Goal: Browse casually

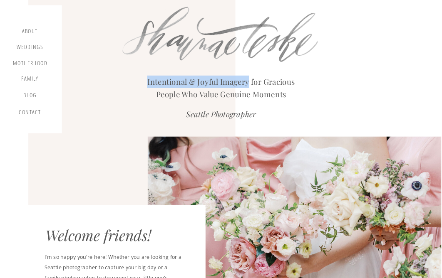
scroll to position [8, 0]
click at [32, 45] on div "Weddings" at bounding box center [30, 48] width 28 height 9
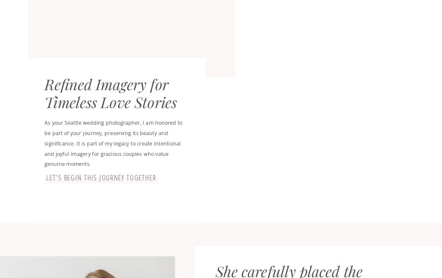
scroll to position [157, 0]
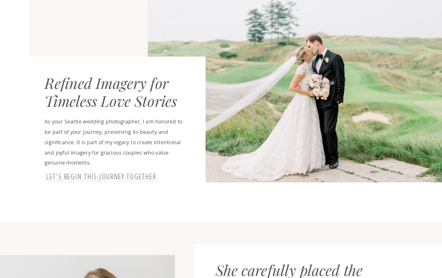
drag, startPoint x: 300, startPoint y: 72, endPoint x: 236, endPoint y: 48, distance: 68.3
click at [236, 48] on div at bounding box center [295, 85] width 294 height 195
drag, startPoint x: 294, startPoint y: 72, endPoint x: 208, endPoint y: 38, distance: 91.8
click at [208, 38] on div at bounding box center [295, 85] width 294 height 195
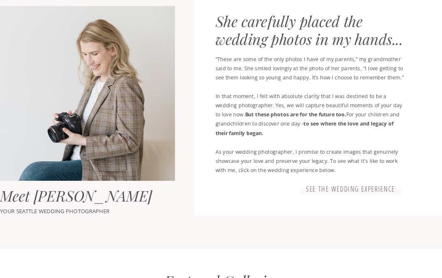
scroll to position [408, 0]
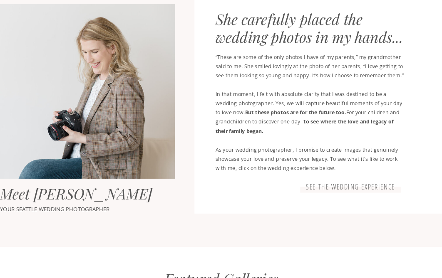
drag, startPoint x: 119, startPoint y: 95, endPoint x: 54, endPoint y: 82, distance: 66.2
click at [54, 82] on div at bounding box center [87, 91] width 175 height 175
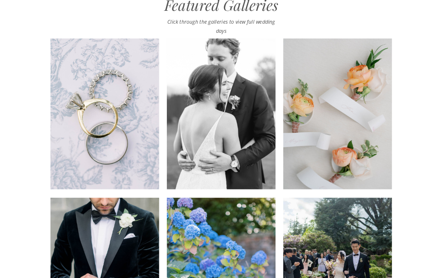
scroll to position [684, 0]
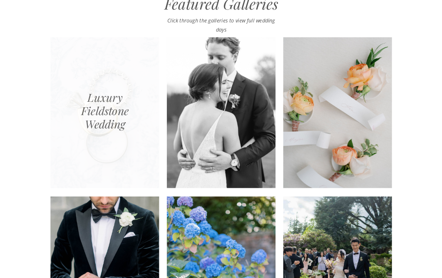
click at [141, 110] on div at bounding box center [104, 112] width 109 height 151
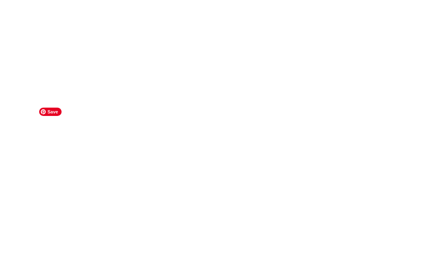
scroll to position [806, 0]
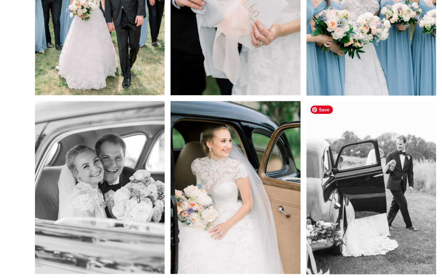
click at [363, 187] on img at bounding box center [371, 187] width 130 height 173
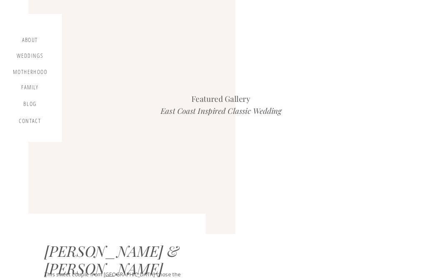
scroll to position [806, 0]
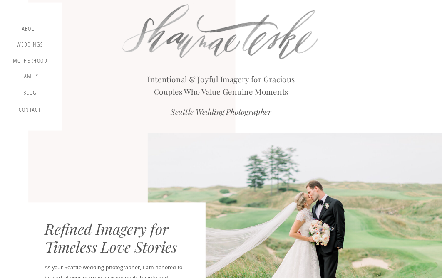
scroll to position [10, 0]
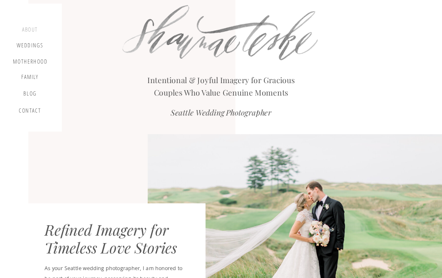
click at [31, 27] on div "about" at bounding box center [30, 30] width 22 height 9
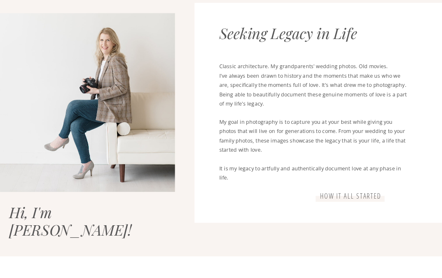
scroll to position [400, 0]
